Goal: Information Seeking & Learning: Learn about a topic

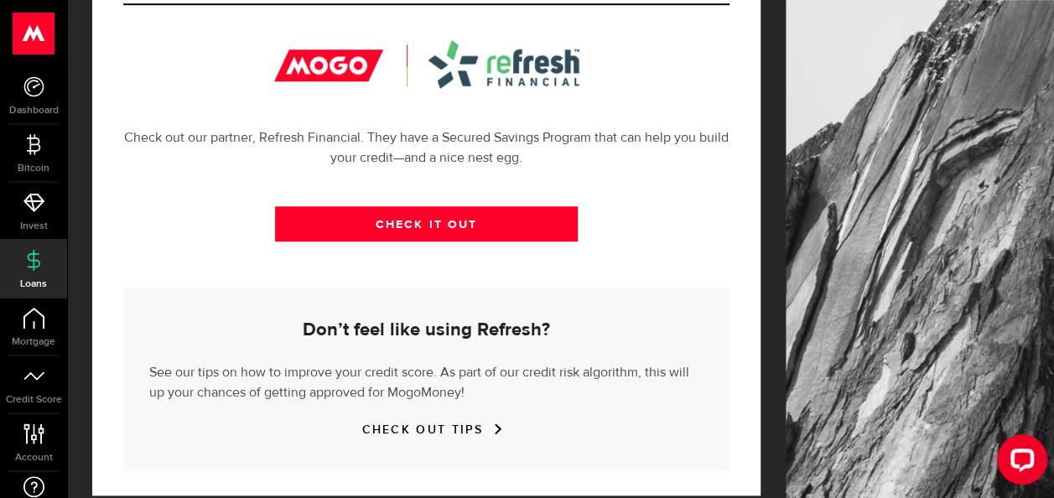
scroll to position [664, 0]
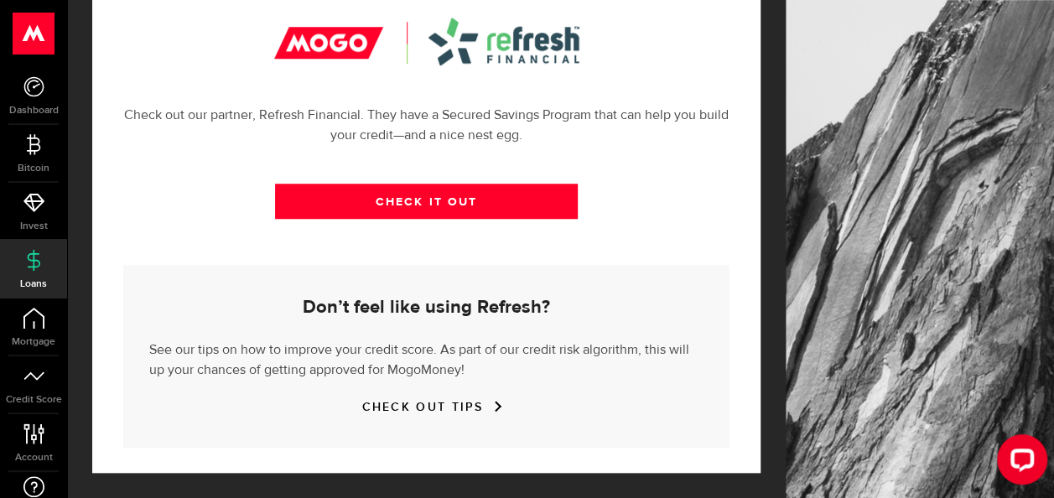
click at [421, 404] on link "CHECK OUT TIPS" at bounding box center [426, 407] width 129 height 14
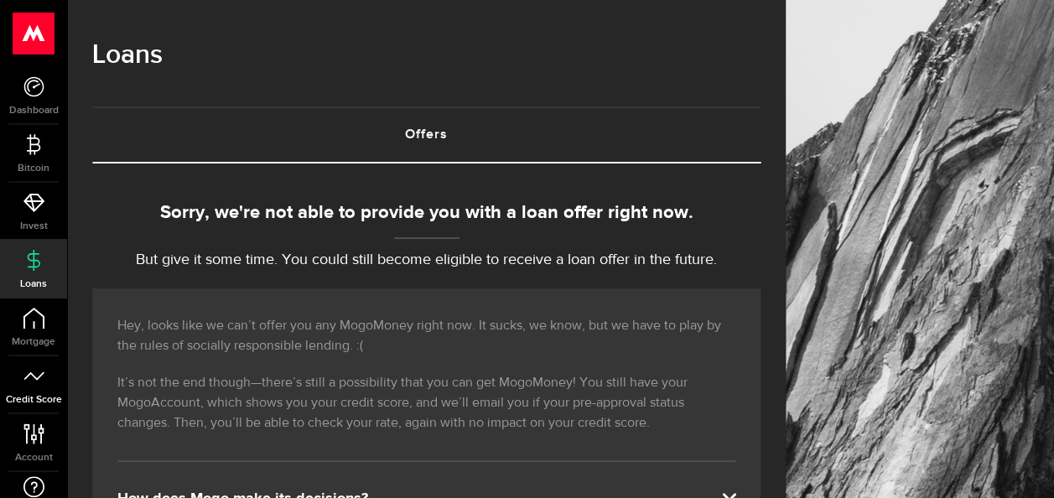
click at [18, 371] on link "Credit Score" at bounding box center [33, 385] width 67 height 57
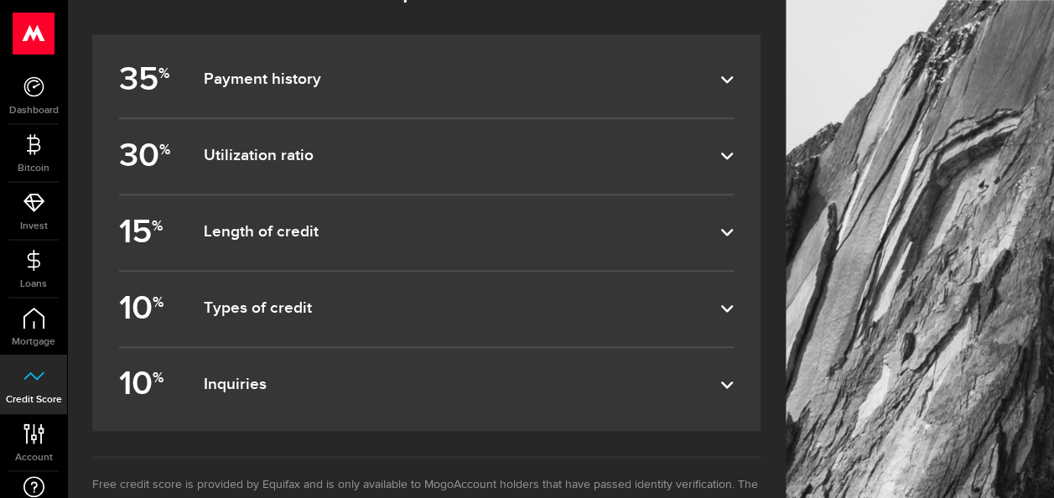
scroll to position [776, 0]
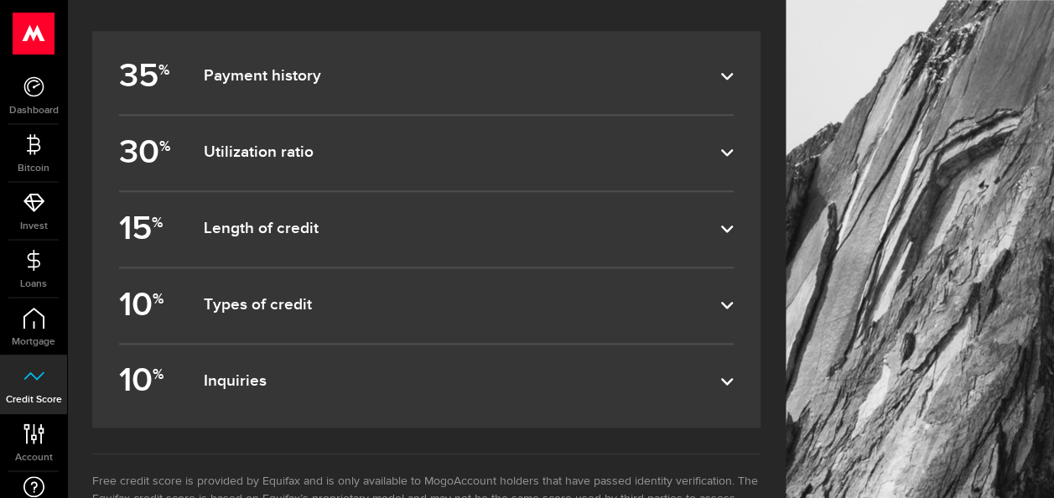
click at [208, 302] on dfn "Types of credit" at bounding box center [462, 305] width 518 height 20
click at [0, 0] on input "10 % Types of credit" at bounding box center [0, 0] width 0 height 0
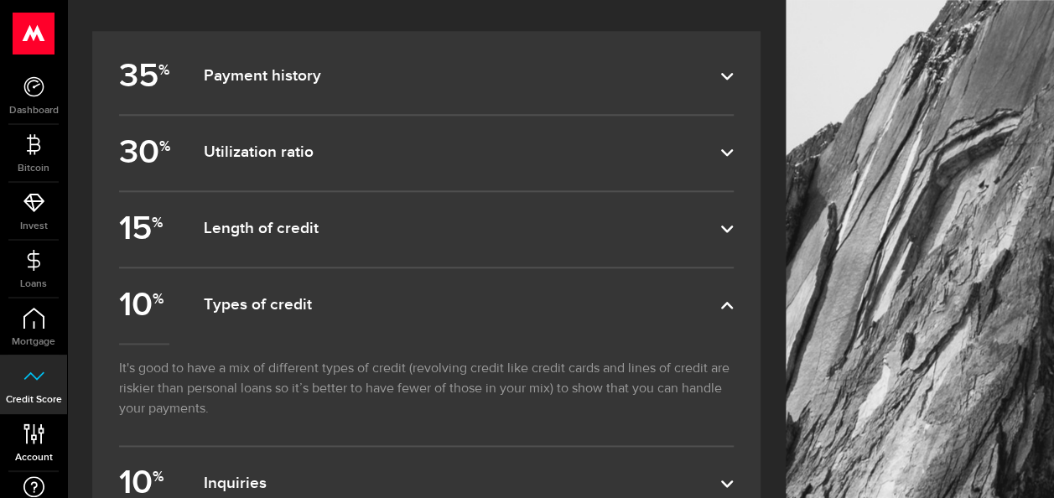
click at [17, 424] on link "Account Compte" at bounding box center [33, 442] width 67 height 57
